Goal: Task Accomplishment & Management: Use online tool/utility

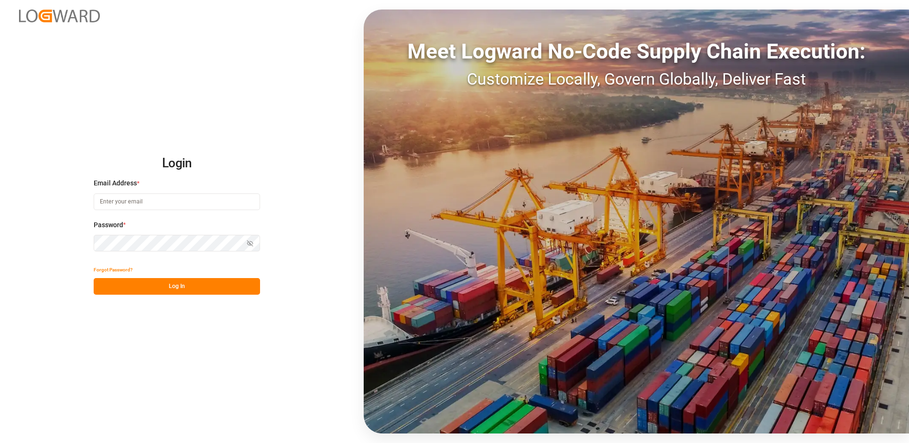
type input "[EMAIL_ADDRESS][DOMAIN_NAME]"
click at [200, 286] on button "Log In" at bounding box center [177, 286] width 166 height 17
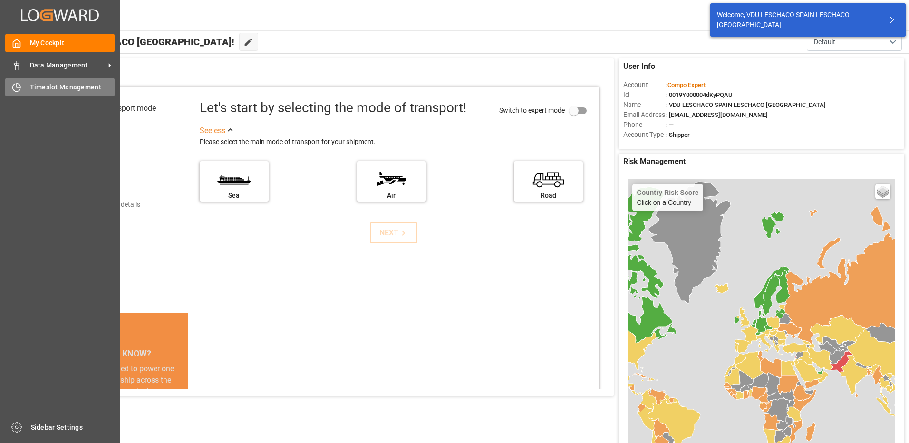
click at [33, 88] on span "Timeslot Management" at bounding box center [72, 87] width 85 height 10
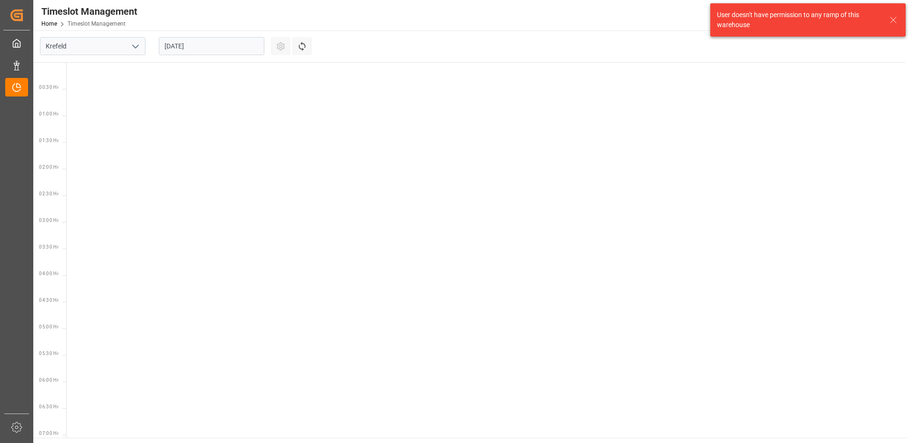
scroll to position [440, 0]
click at [116, 49] on input "Krefeld" at bounding box center [93, 46] width 106 height 18
click at [132, 47] on icon "open menu" at bounding box center [135, 46] width 11 height 11
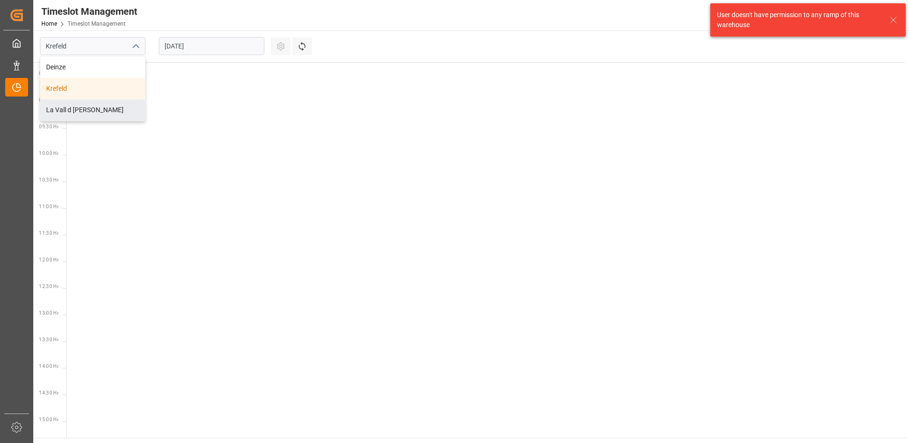
click at [93, 107] on div "La Vall d [PERSON_NAME]" at bounding box center [92, 109] width 105 height 21
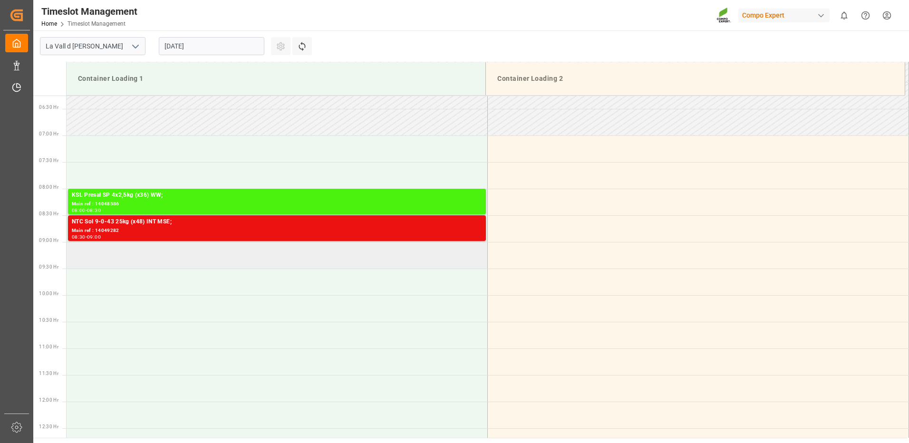
scroll to position [380, 0]
